Goal: Communication & Community: Answer question/provide support

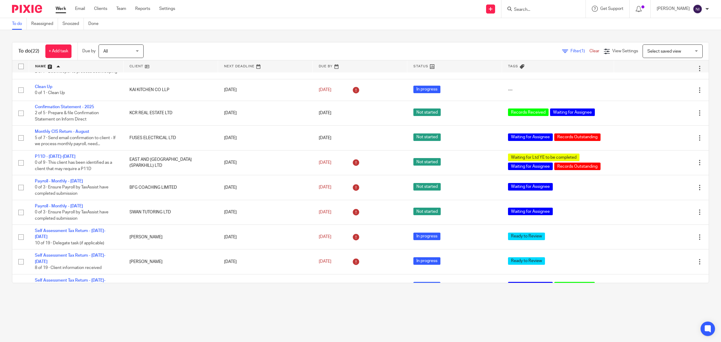
scroll to position [275, 0]
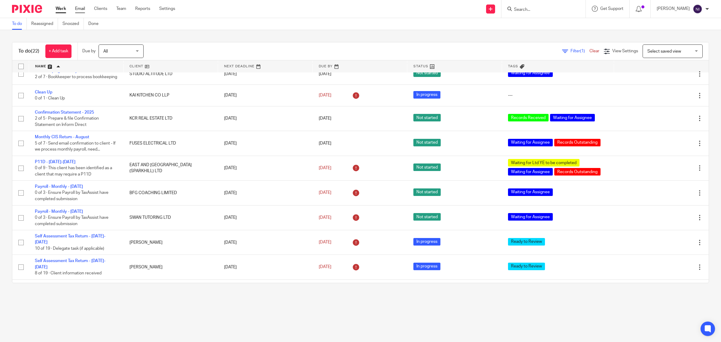
click at [81, 7] on link "Email" at bounding box center [80, 9] width 10 height 6
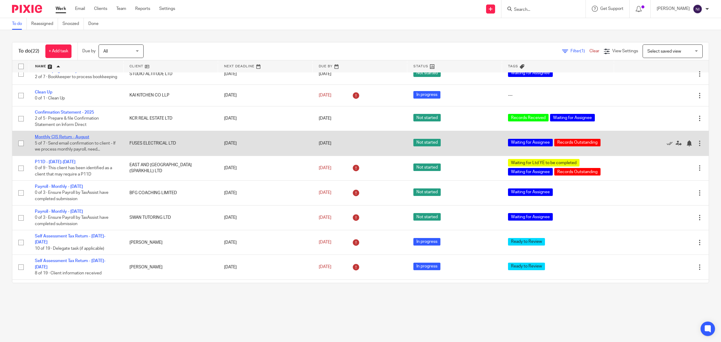
click at [76, 139] on link "Monthly CIS Return - August" at bounding box center [62, 137] width 54 height 4
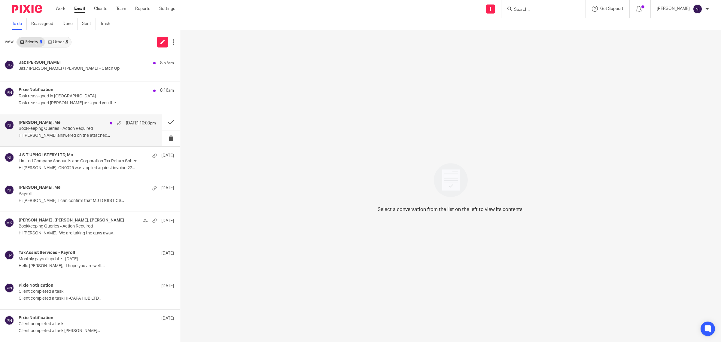
click at [81, 120] on div "Matt Bull, Me 15 Sep 10:03pm" at bounding box center [87, 123] width 137 height 6
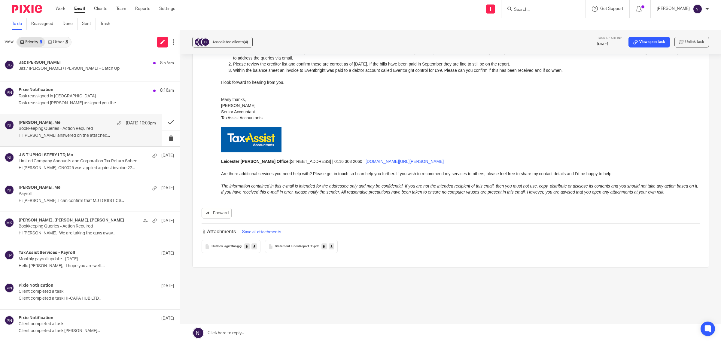
scroll to position [301, 0]
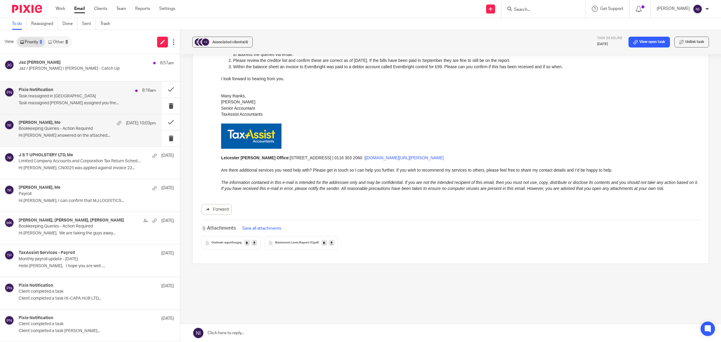
click at [66, 96] on p "Task reassigned in Pixie" at bounding box center [74, 96] width 110 height 5
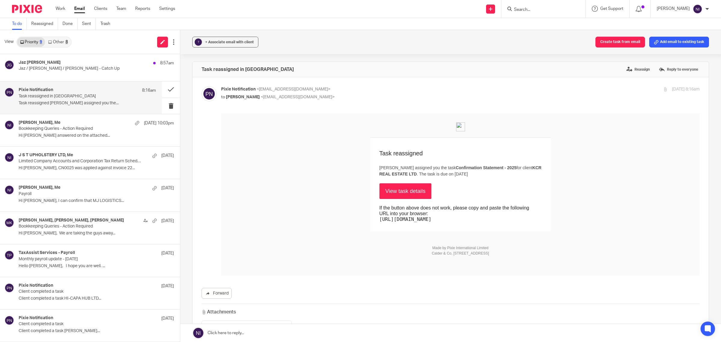
scroll to position [0, 0]
click at [162, 88] on button at bounding box center [171, 89] width 18 height 16
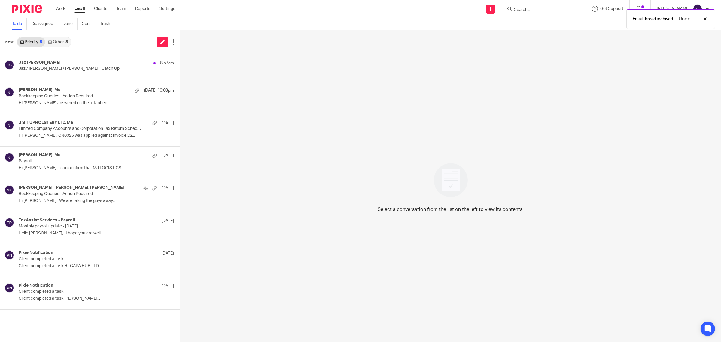
click at [67, 41] on div "8" at bounding box center [67, 42] width 2 height 4
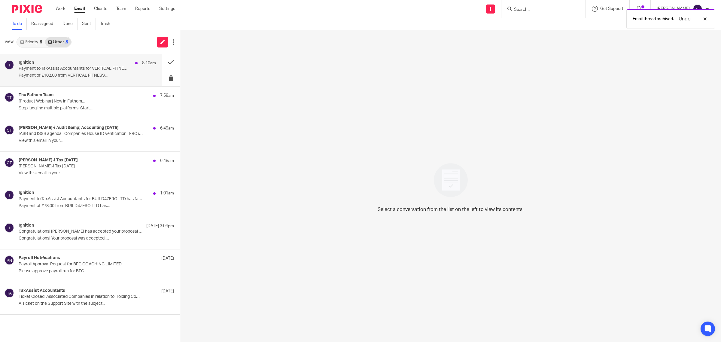
click at [81, 74] on p "Payment of £102.00 from VERTICAL FITNESS..." at bounding box center [87, 75] width 137 height 5
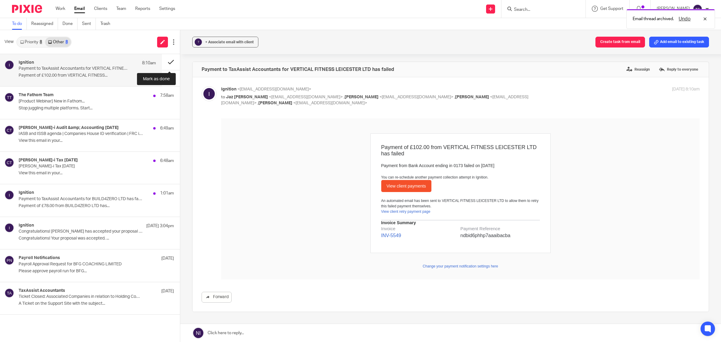
click at [170, 61] on button at bounding box center [171, 62] width 18 height 16
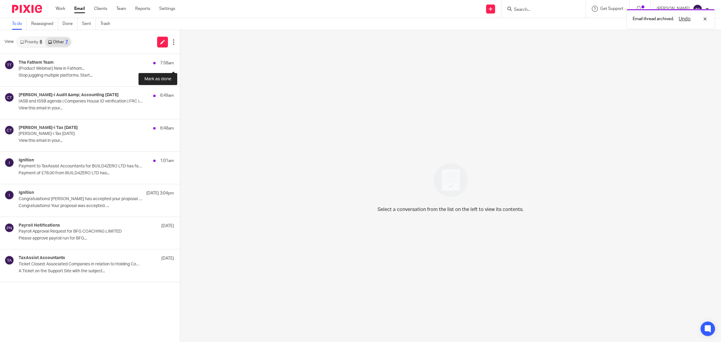
click at [180, 61] on button at bounding box center [182, 62] width 5 height 16
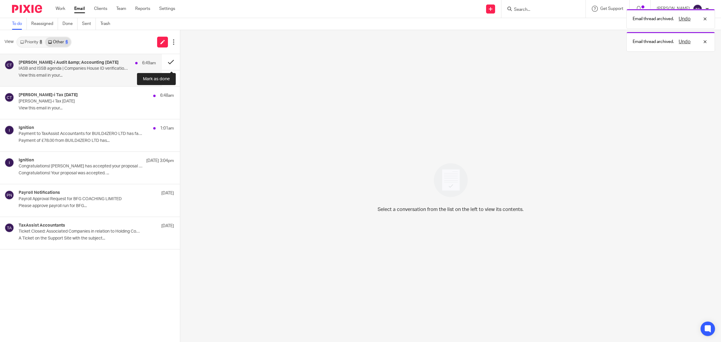
click at [167, 60] on button at bounding box center [171, 62] width 18 height 16
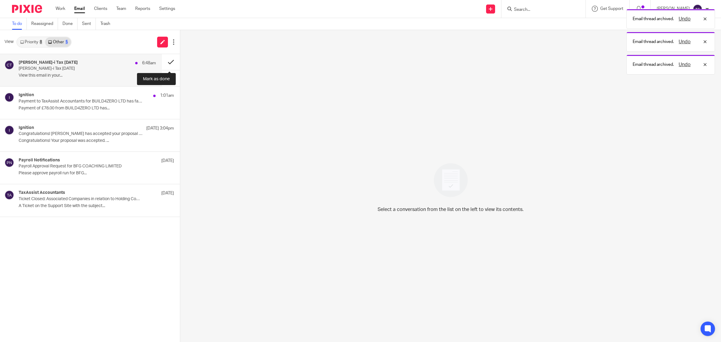
click at [167, 63] on button at bounding box center [171, 62] width 18 height 16
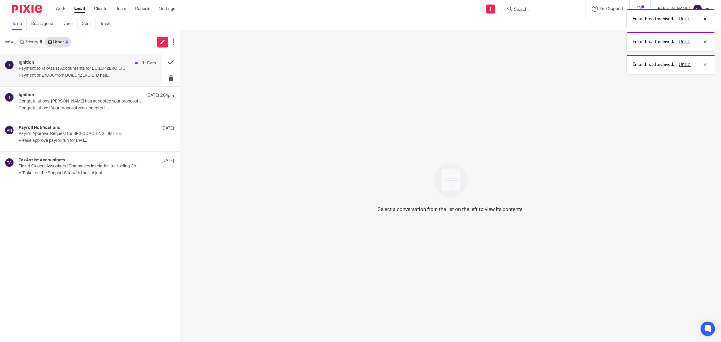
click at [121, 73] on p "Payment of £78.00 from BUILD4ZERO LTD has..." at bounding box center [87, 75] width 137 height 5
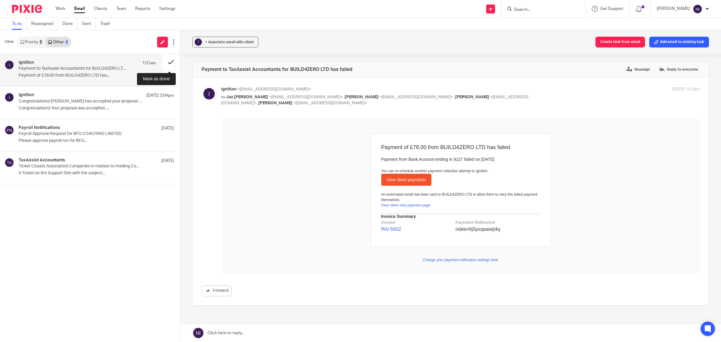
click at [170, 60] on button at bounding box center [171, 62] width 18 height 16
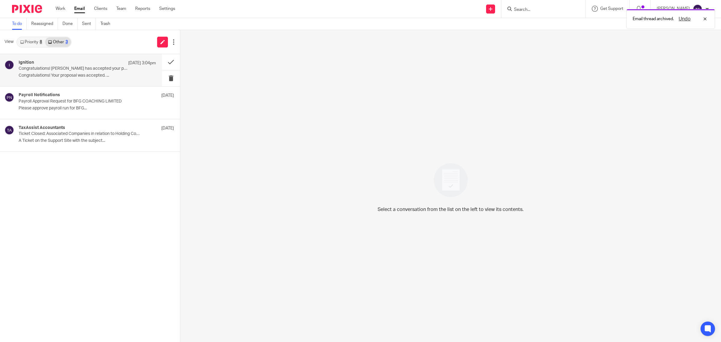
click at [97, 77] on p "Congratulations! Your proposal was accepted. ..." at bounding box center [87, 75] width 137 height 5
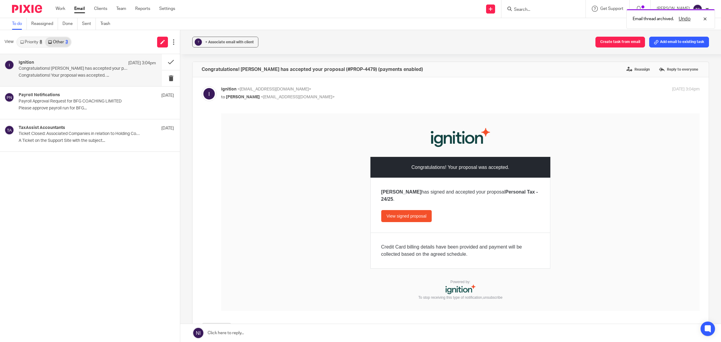
click at [38, 47] on link "Priority 8" at bounding box center [31, 42] width 28 height 10
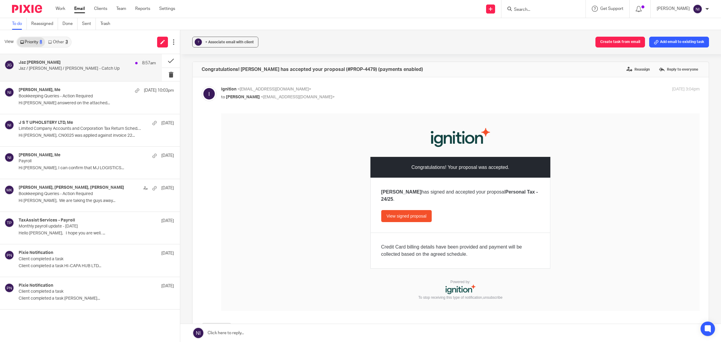
click at [149, 70] on div "Jaz Grewal 8:57am Jaz / Mason / Naeem - Catch Up" at bounding box center [87, 67] width 137 height 15
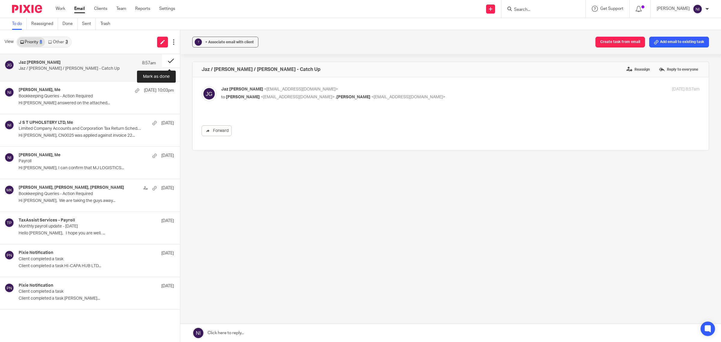
click at [169, 57] on button at bounding box center [171, 61] width 18 height 14
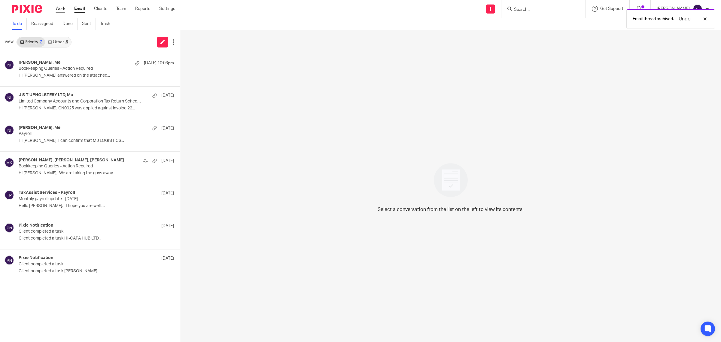
click at [57, 8] on link "Work" at bounding box center [61, 9] width 10 height 6
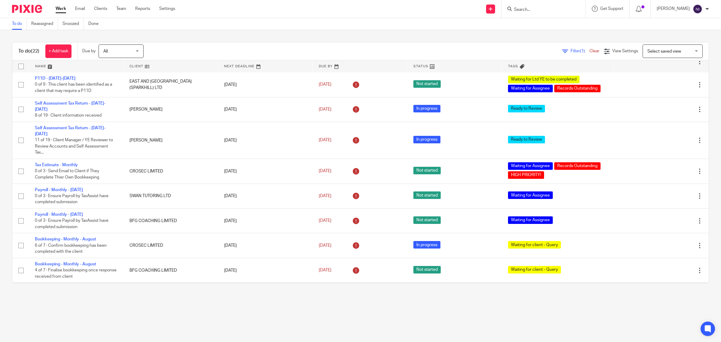
scroll to position [188, 0]
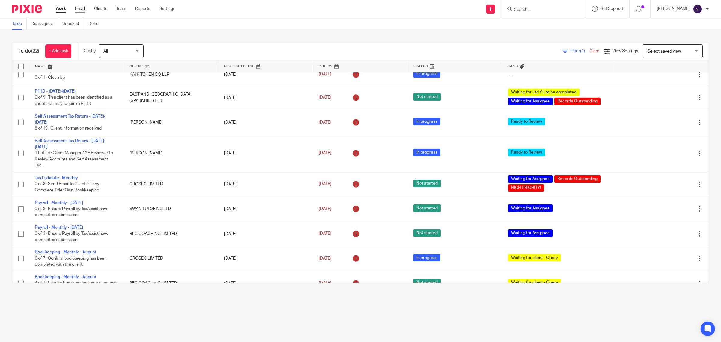
click at [81, 10] on link "Email" at bounding box center [80, 9] width 10 height 6
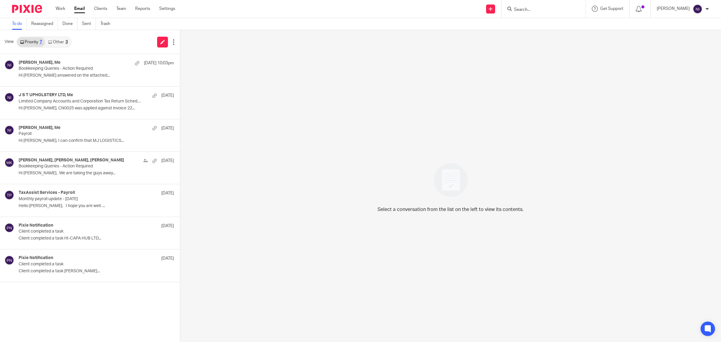
click at [63, 45] on link "Other 3" at bounding box center [58, 42] width 26 height 10
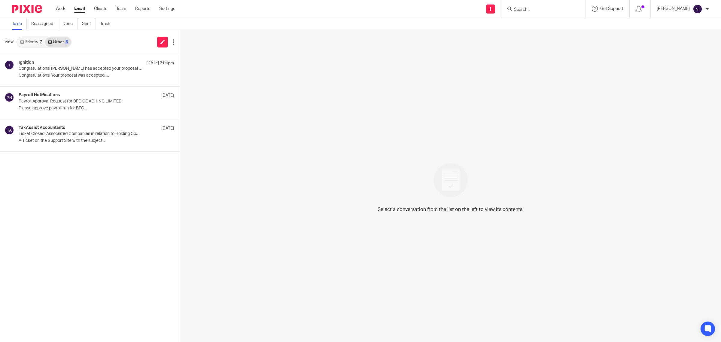
click at [27, 42] on link "Priority 7" at bounding box center [31, 42] width 28 height 10
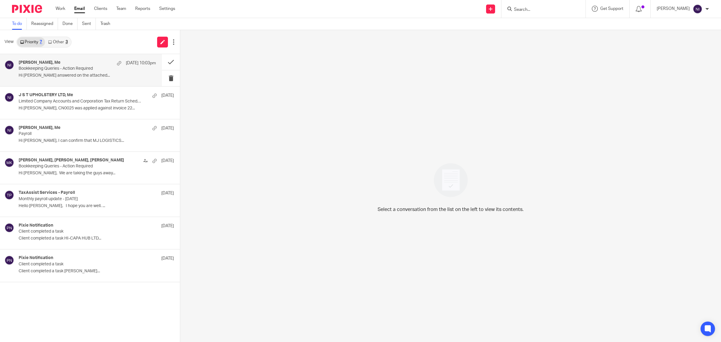
click at [41, 76] on p "Hi Naeem Queries answered on the attached..." at bounding box center [87, 75] width 137 height 5
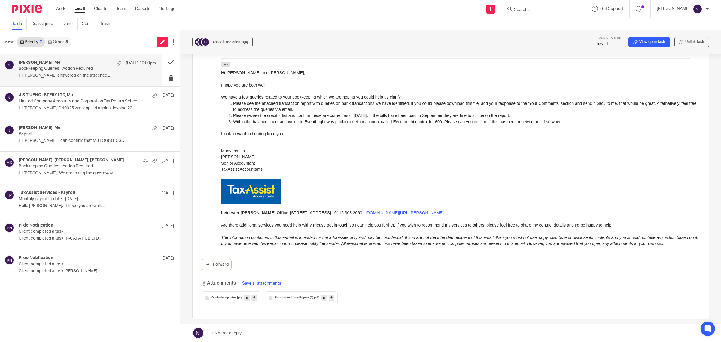
scroll to position [263, 0]
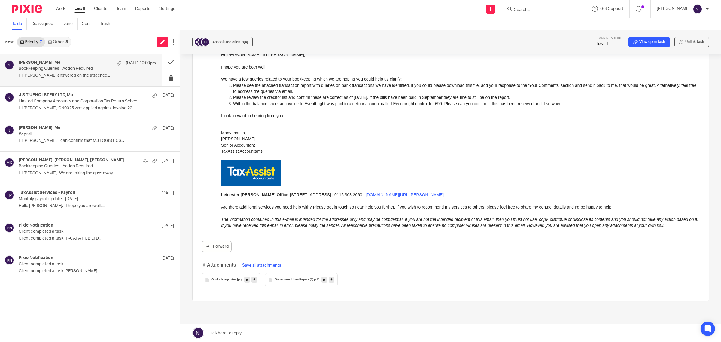
click at [329, 280] on link at bounding box center [332, 280] width 6 height 6
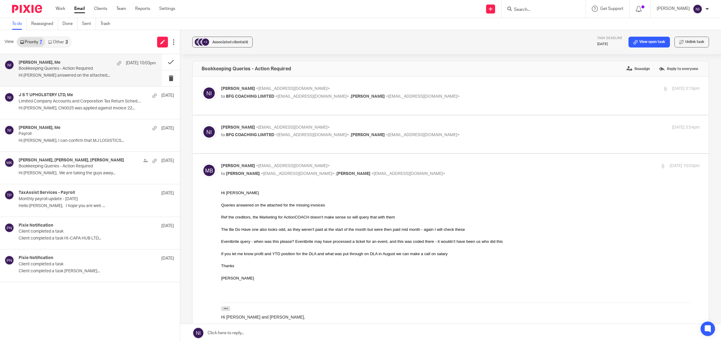
scroll to position [0, 0]
click at [392, 131] on div "Naeem Ibrahim <naeemibrahim@taxassist.co.uk> to BFG COACHING LIMITED <mattbull@…" at bounding box center [380, 132] width 319 height 14
checkbox input "true"
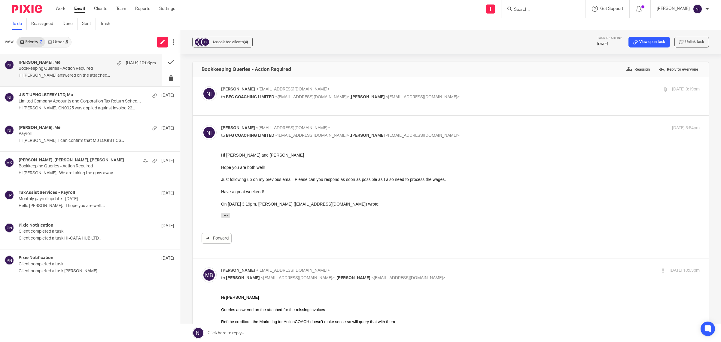
click at [454, 92] on p "Naeem Ibrahim <naeemibrahim@taxassist.co.uk>" at bounding box center [380, 89] width 319 height 6
checkbox input "true"
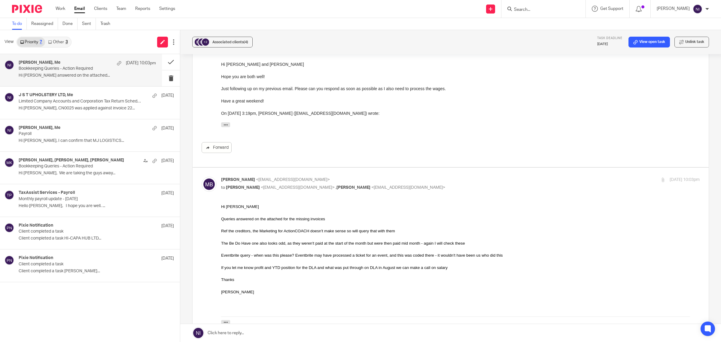
scroll to position [263, 0]
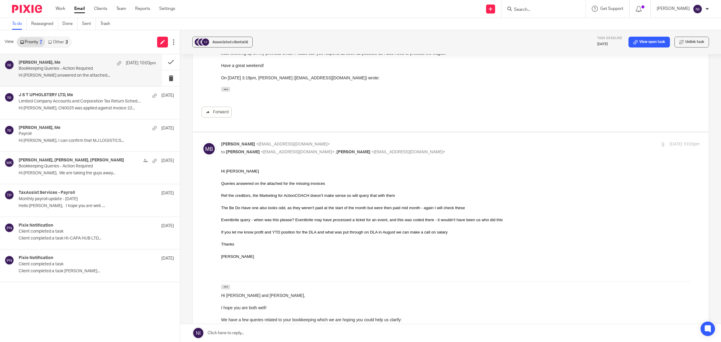
click at [242, 331] on link at bounding box center [450, 333] width 541 height 18
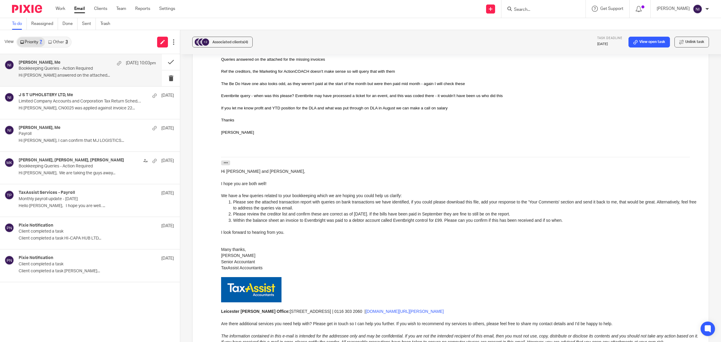
scroll to position [385, 0]
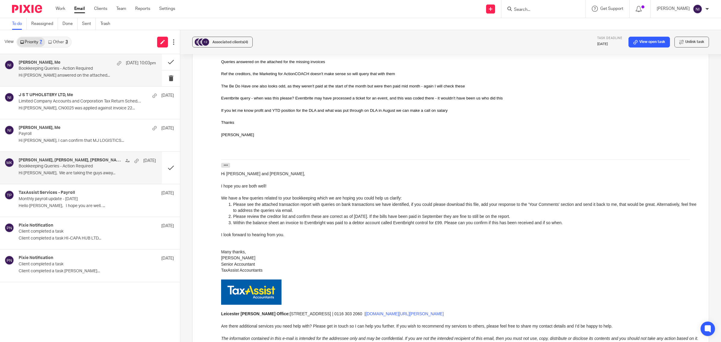
drag, startPoint x: 67, startPoint y: 299, endPoint x: 74, endPoint y: 175, distance: 124.3
click at [67, 299] on div "Matt Bull, Me 15 Sep 10:03pm Bookkeeping Queries - Action Required Hi Naeem Que…" at bounding box center [90, 198] width 180 height 288
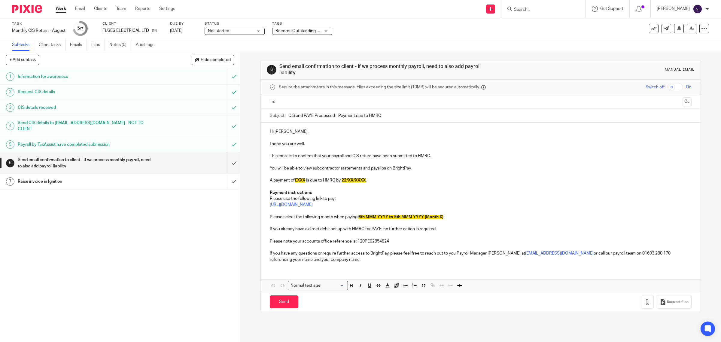
click at [336, 103] on input "text" at bounding box center [480, 102] width 399 height 7
drag, startPoint x: 301, startPoint y: 182, endPoint x: 298, endPoint y: 183, distance: 4.1
click at [298, 183] on strong "£XXX" at bounding box center [300, 181] width 11 height 4
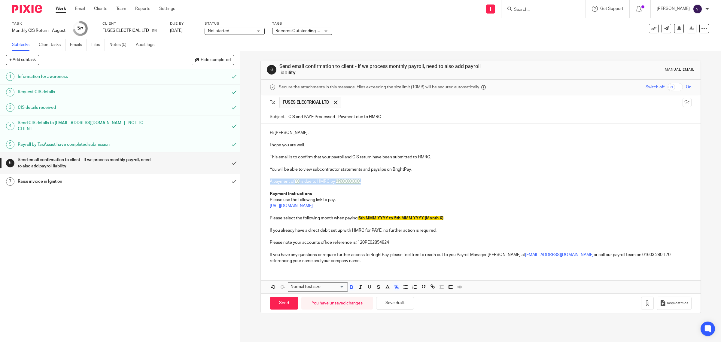
drag, startPoint x: 367, startPoint y: 182, endPoint x: 268, endPoint y: 185, distance: 98.9
click at [270, 185] on p "A payment of £0 is due to HMRC by 22/XX/XXXX ." at bounding box center [481, 182] width 422 height 6
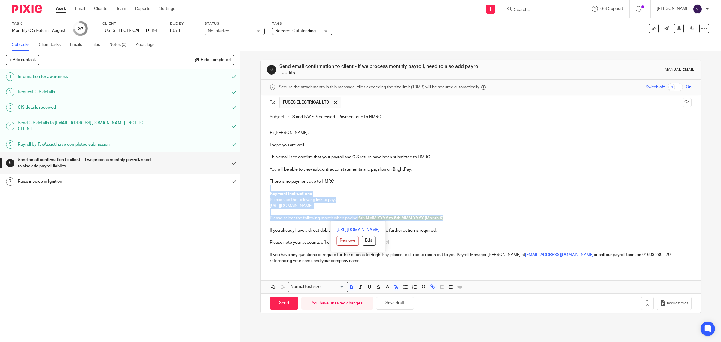
drag, startPoint x: 474, startPoint y: 217, endPoint x: 275, endPoint y: 189, distance: 200.6
click at [275, 189] on div "Hi Matthew, I hope you are well. This email is to confirm that your payroll and…" at bounding box center [481, 196] width 440 height 145
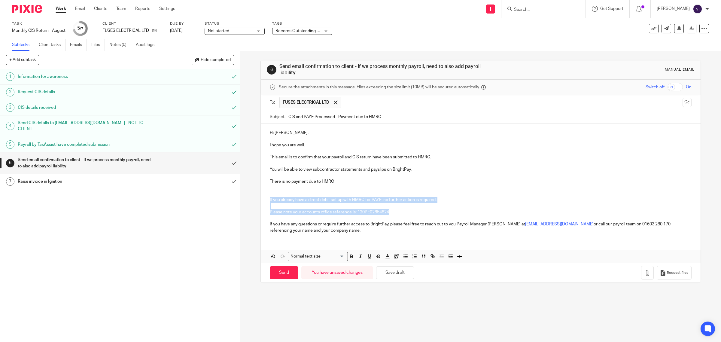
drag, startPoint x: 395, startPoint y: 213, endPoint x: 262, endPoint y: 199, distance: 133.3
click at [262, 199] on div "Hi Matthew, I hope you are well. This email is to confirm that your payroll and…" at bounding box center [481, 181] width 440 height 114
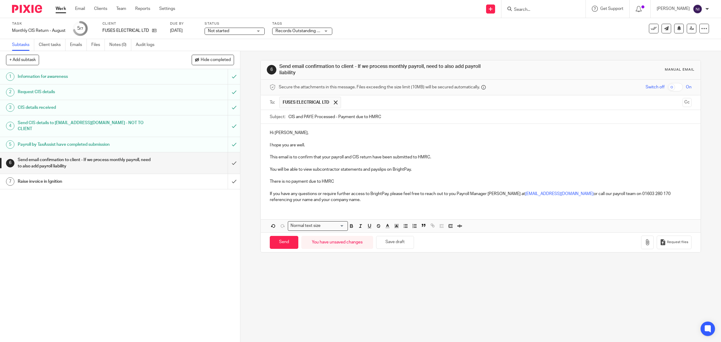
click at [289, 135] on p "Hi Matthew," at bounding box center [481, 133] width 422 height 6
click at [282, 239] on input "Send" at bounding box center [284, 242] width 29 height 13
type input "Sent"
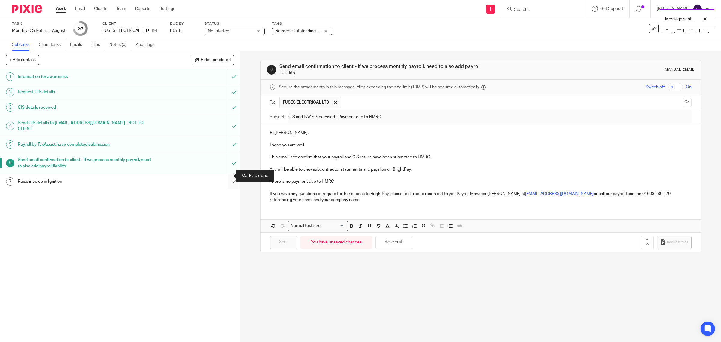
click at [229, 175] on input "submit" at bounding box center [120, 181] width 240 height 15
